Goal: Task Accomplishment & Management: Manage account settings

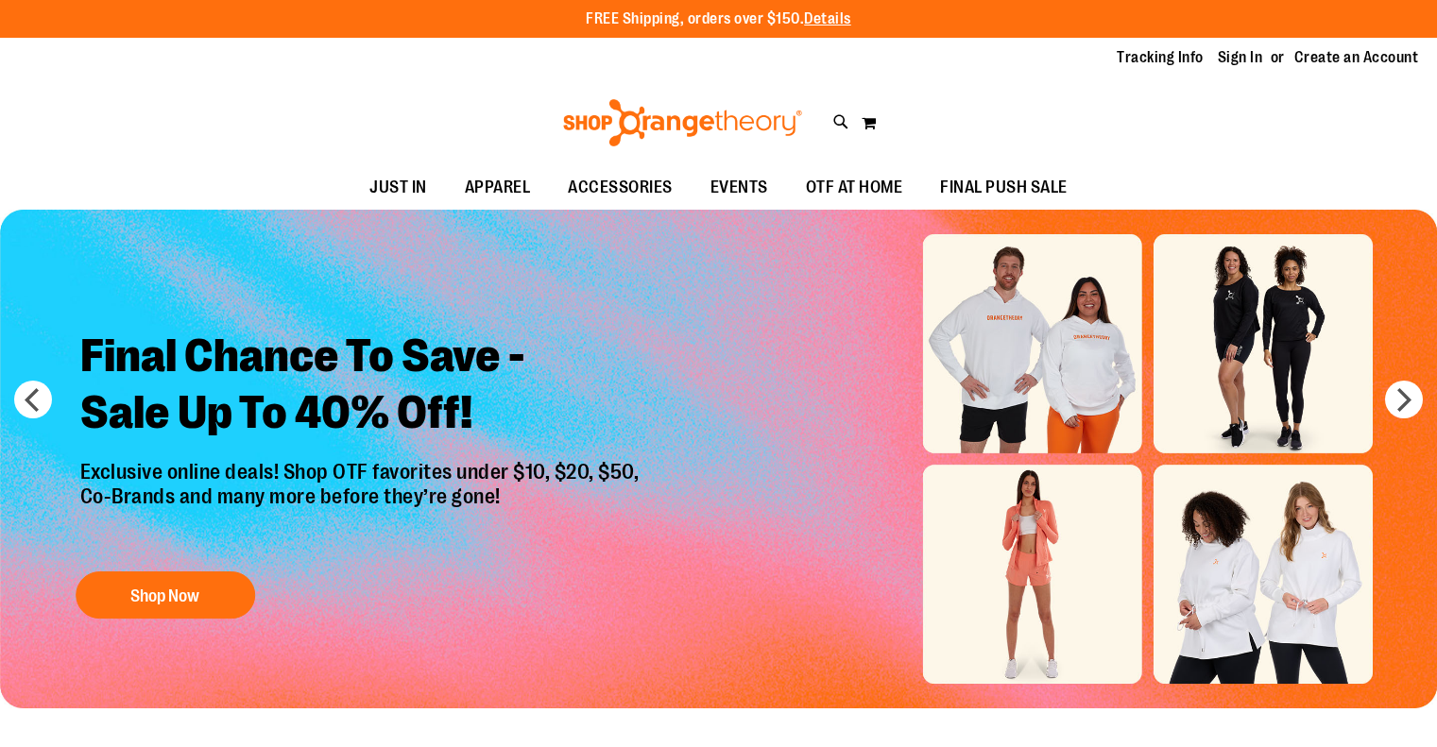
type input "**********"
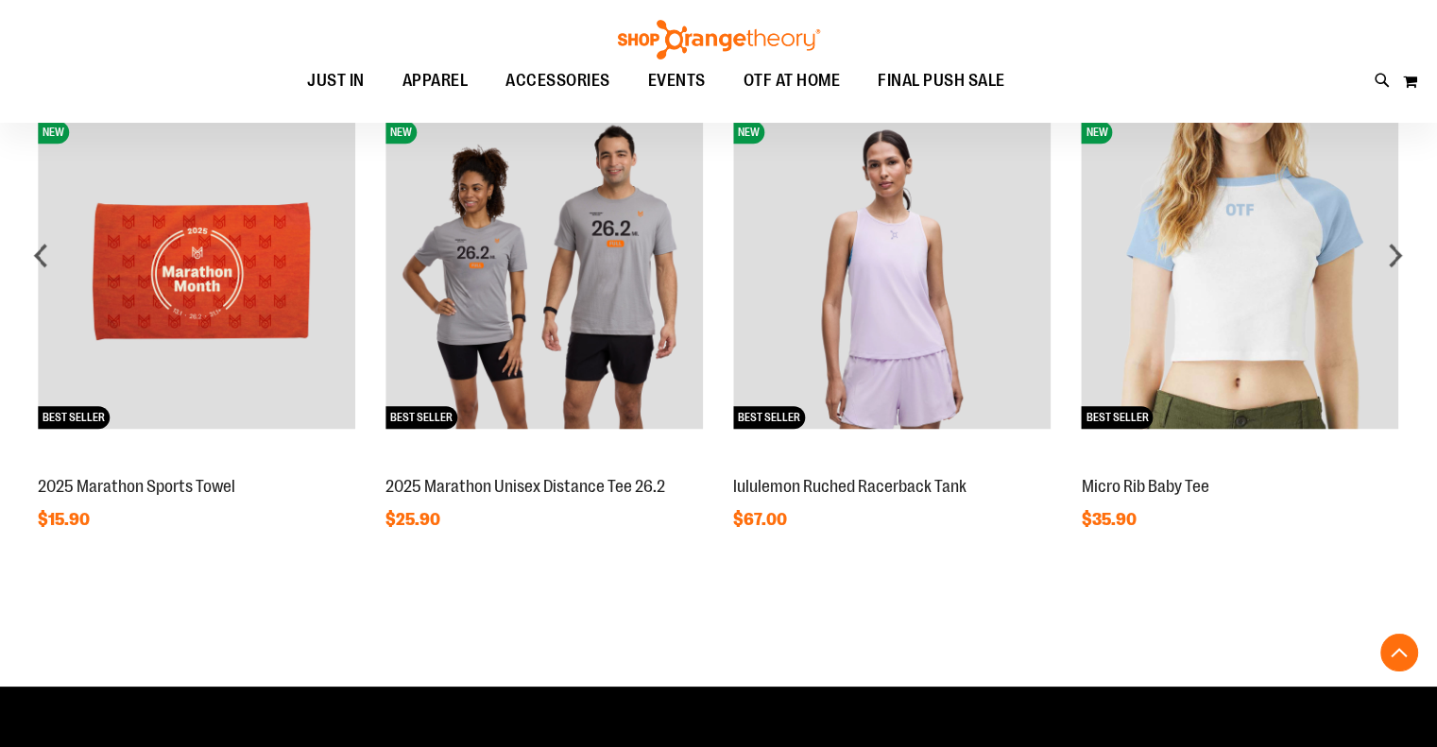
scroll to position [1746, 0]
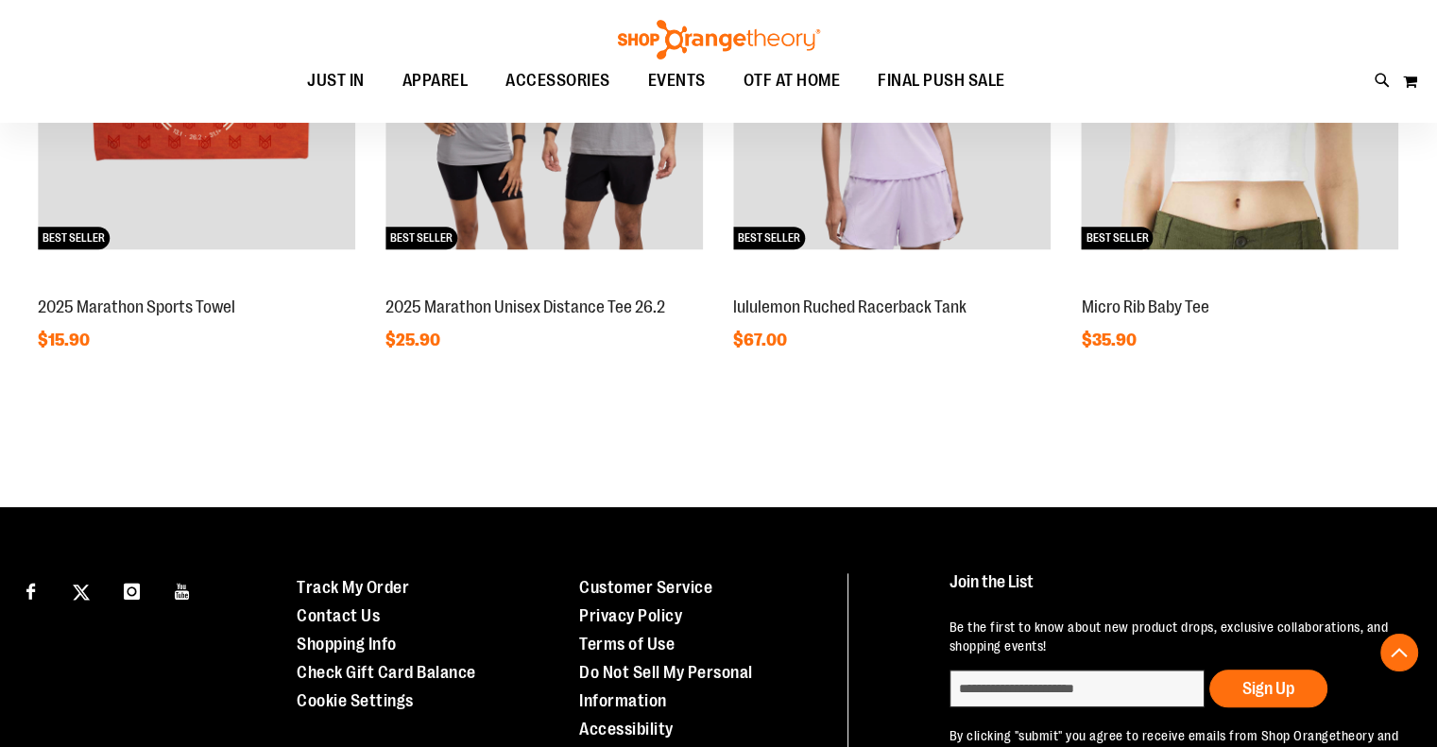
click at [1408, 75] on button "My Cart" at bounding box center [1410, 81] width 16 height 30
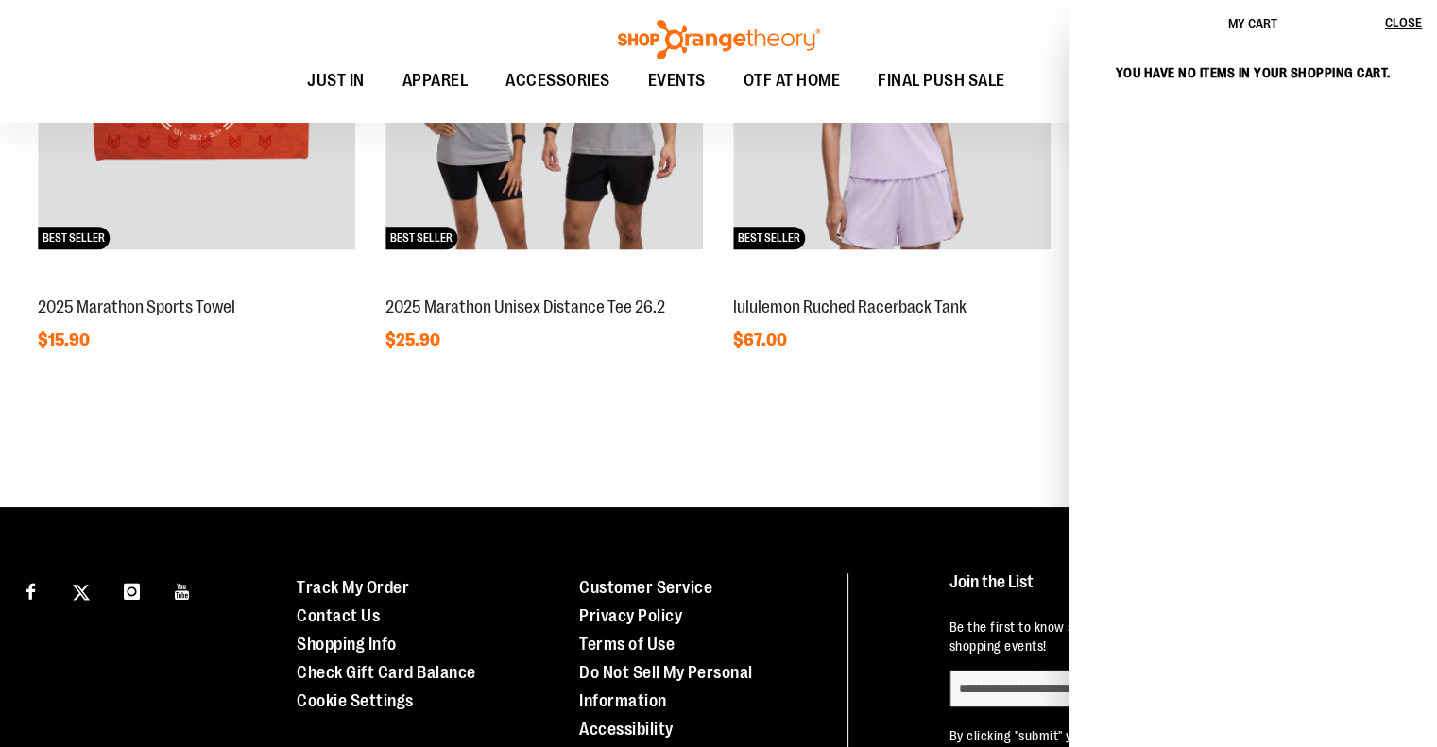
click at [980, 24] on div "Toggle Nav Search Popular Suggestions Advanced Search" at bounding box center [718, 61] width 1437 height 123
